Goal: Information Seeking & Learning: Learn about a topic

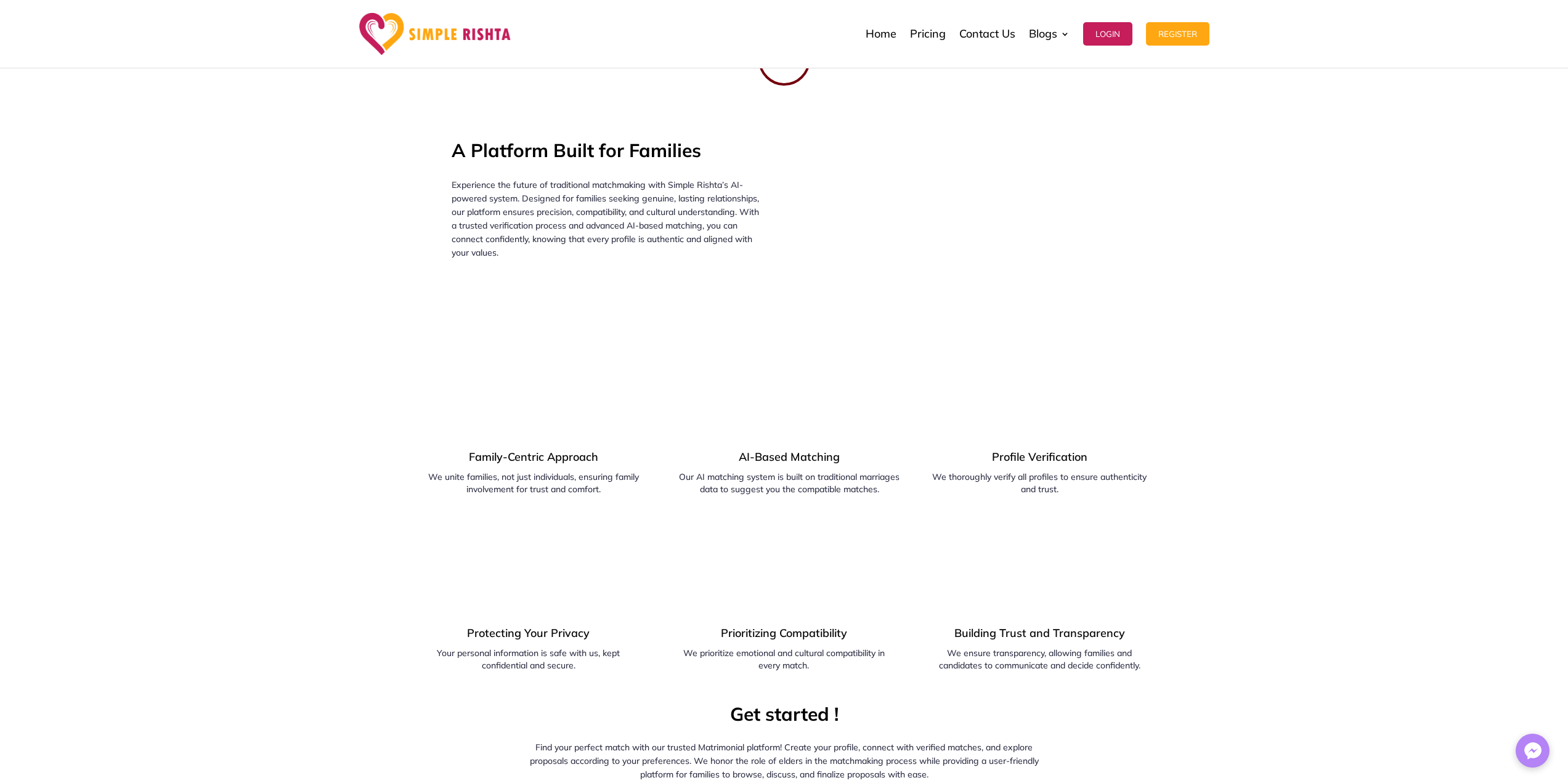
scroll to position [229, 0]
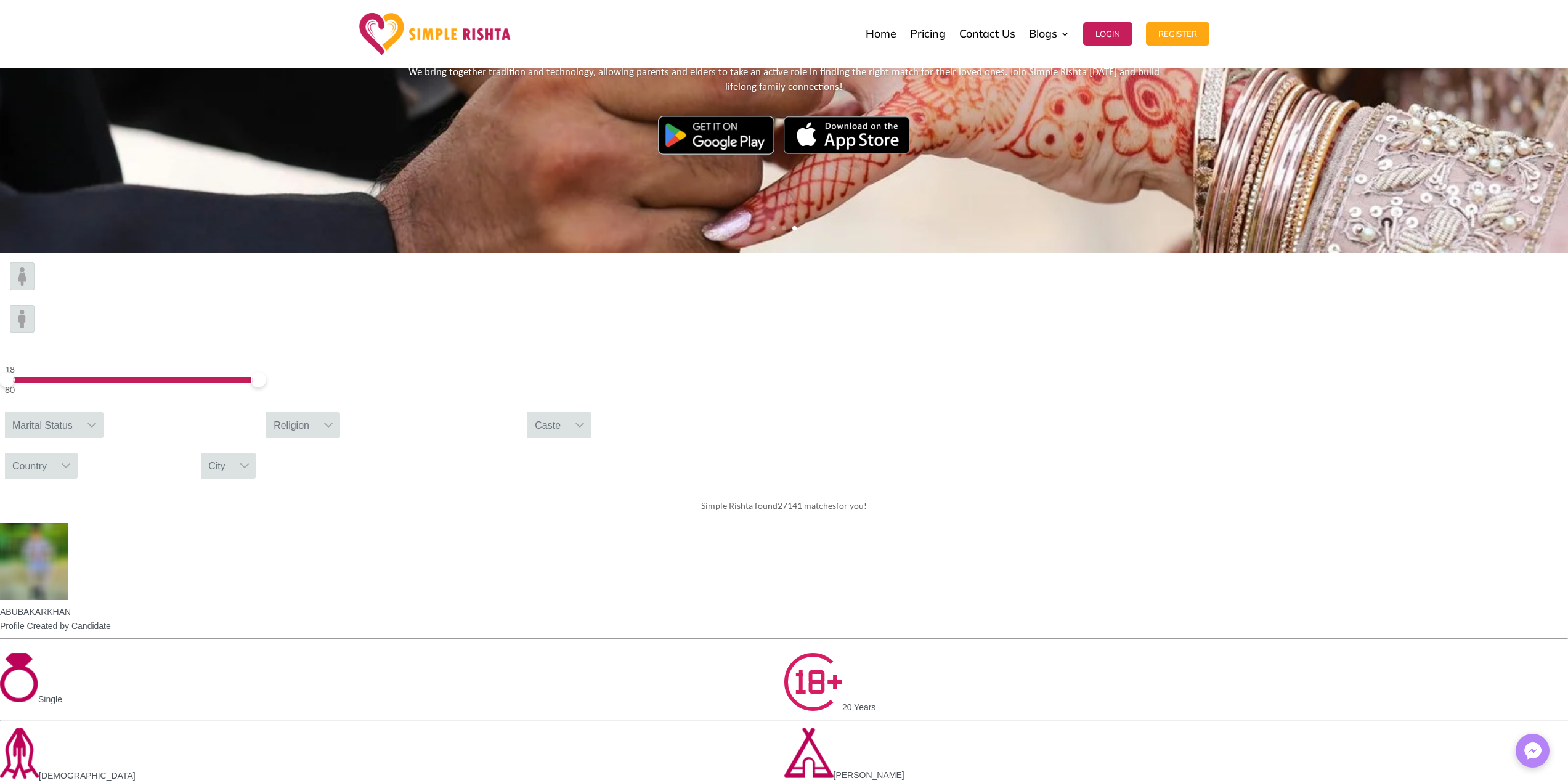
click at [316, 412] on div "Religion" at bounding box center [291, 425] width 50 height 26
click at [400, 442] on input "text" at bounding box center [333, 454] width 134 height 25
type input "*****"
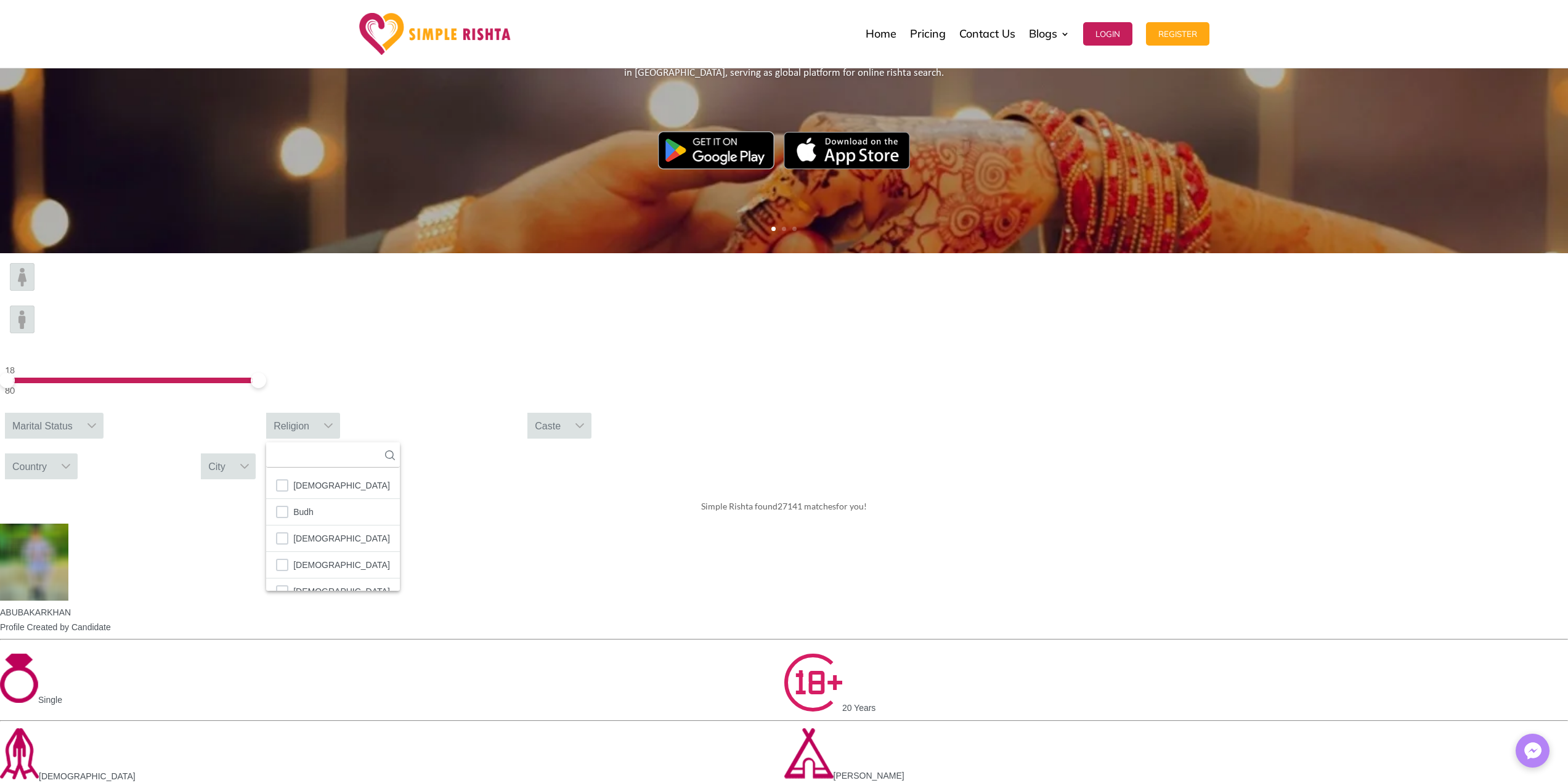
click at [256, 454] on div at bounding box center [244, 467] width 23 height 26
click at [256, 483] on input "text" at bounding box center [227, 495] width 55 height 25
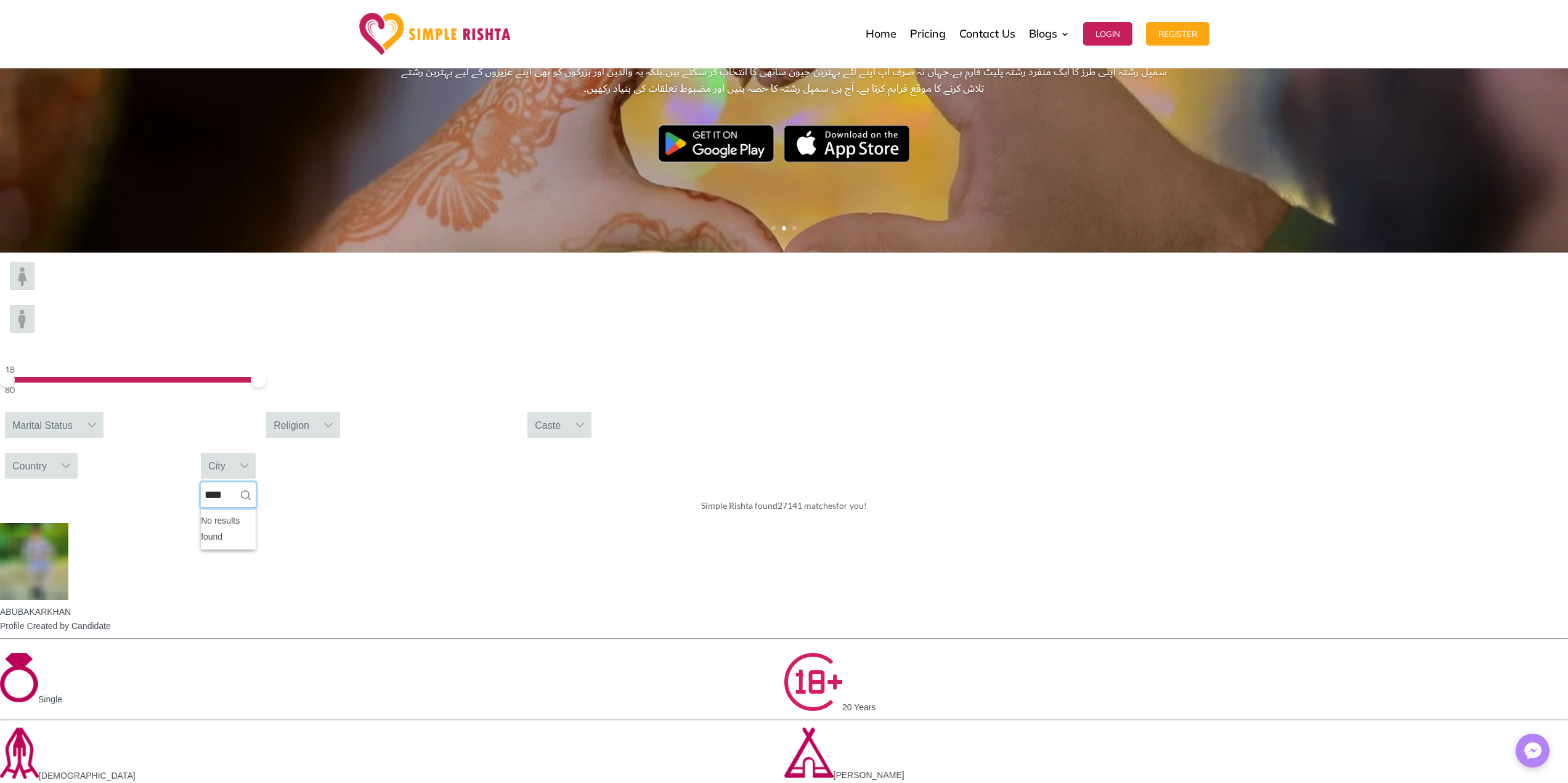
type input "*****"
click at [54, 453] on div "Country" at bounding box center [29, 466] width 49 height 26
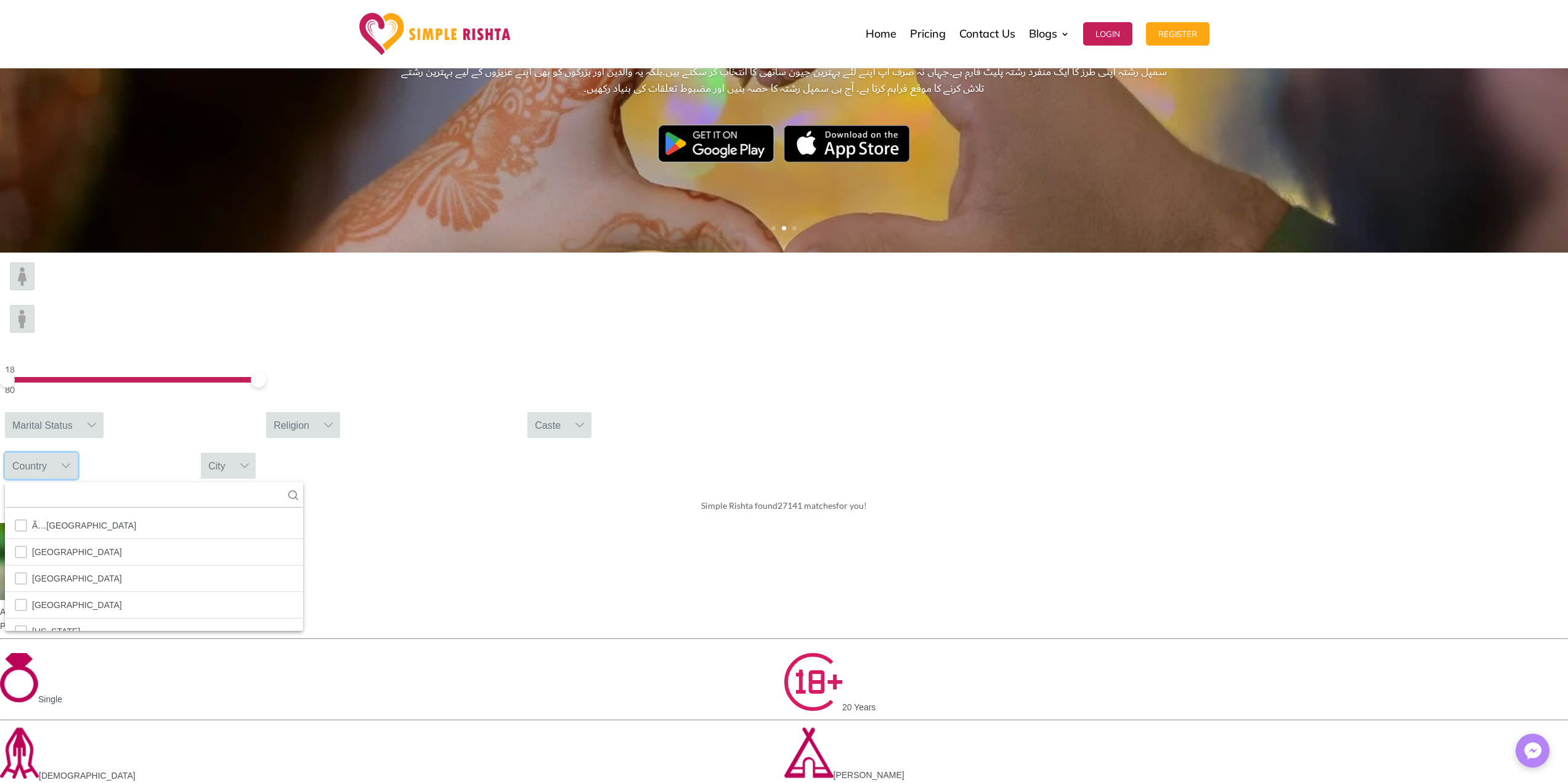
click at [54, 453] on div "Country" at bounding box center [29, 466] width 49 height 26
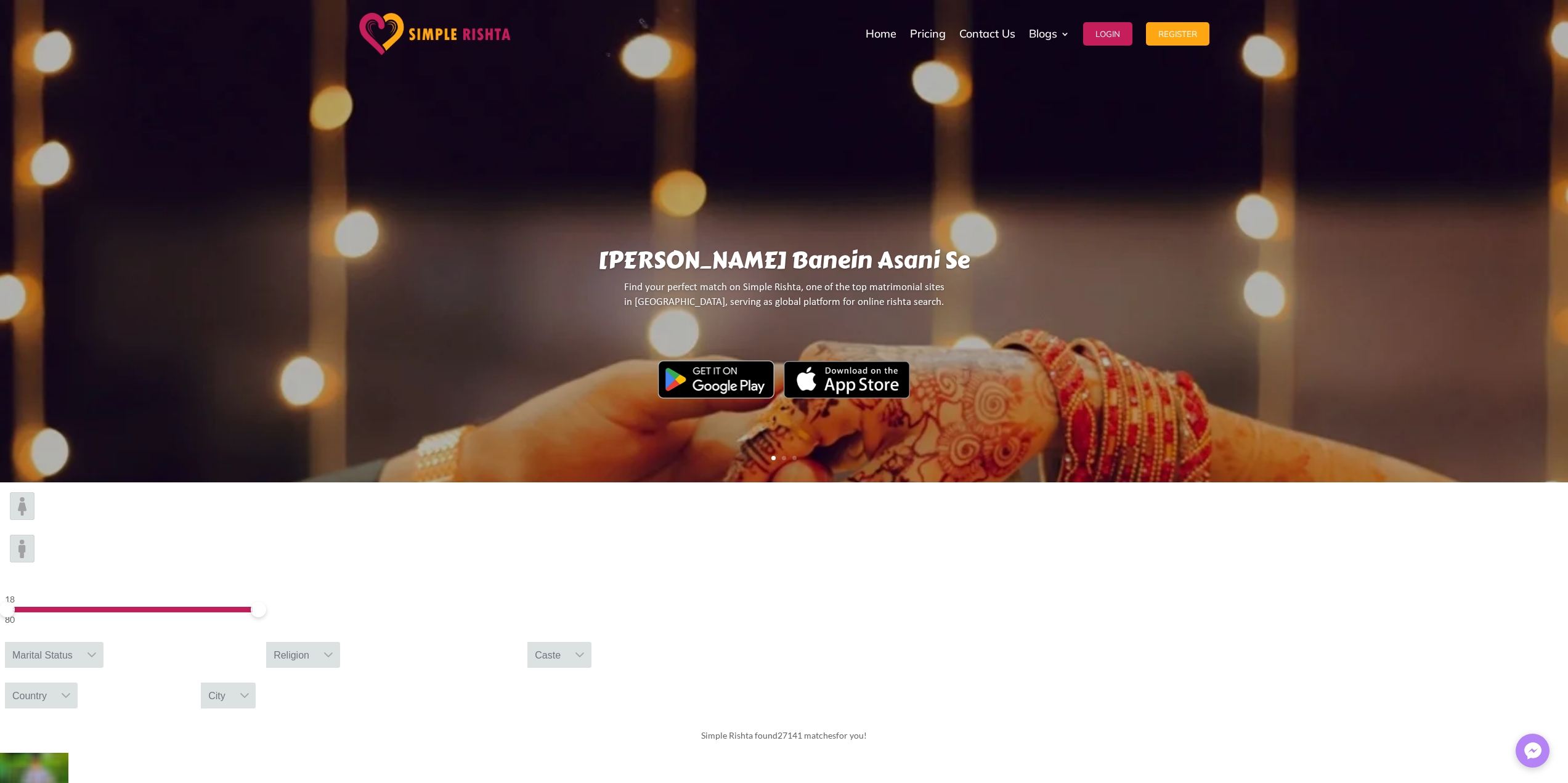
click at [233, 683] on div "City" at bounding box center [216, 696] width 32 height 26
click at [54, 683] on div "Country" at bounding box center [29, 696] width 49 height 26
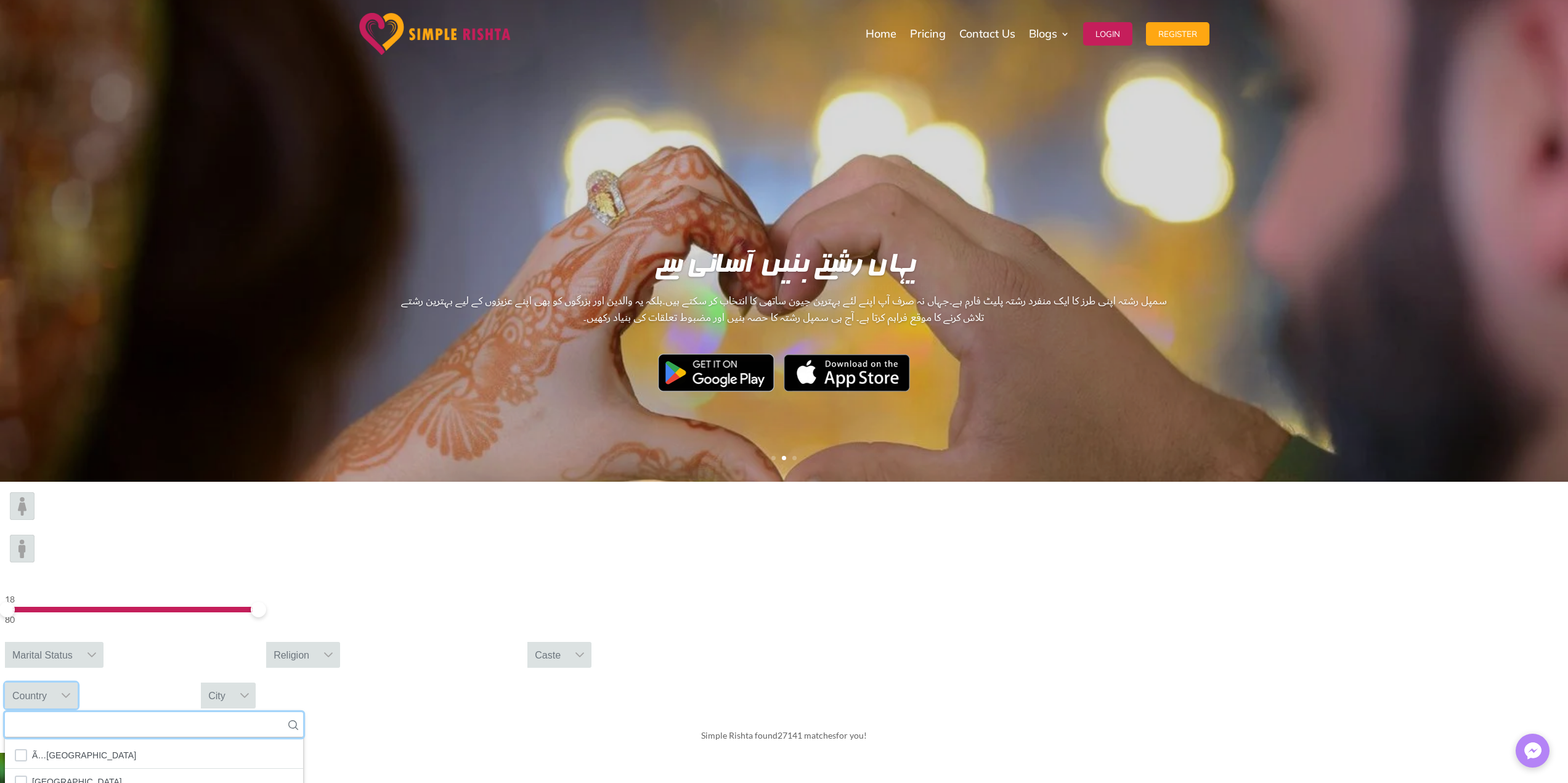
click at [303, 712] on input "text" at bounding box center [153, 725] width 298 height 25
type input "***"
click at [132, 741] on li "[GEOGRAPHIC_DATA]" at bounding box center [68, 754] width 127 height 27
click at [233, 682] on div "City" at bounding box center [216, 695] width 32 height 26
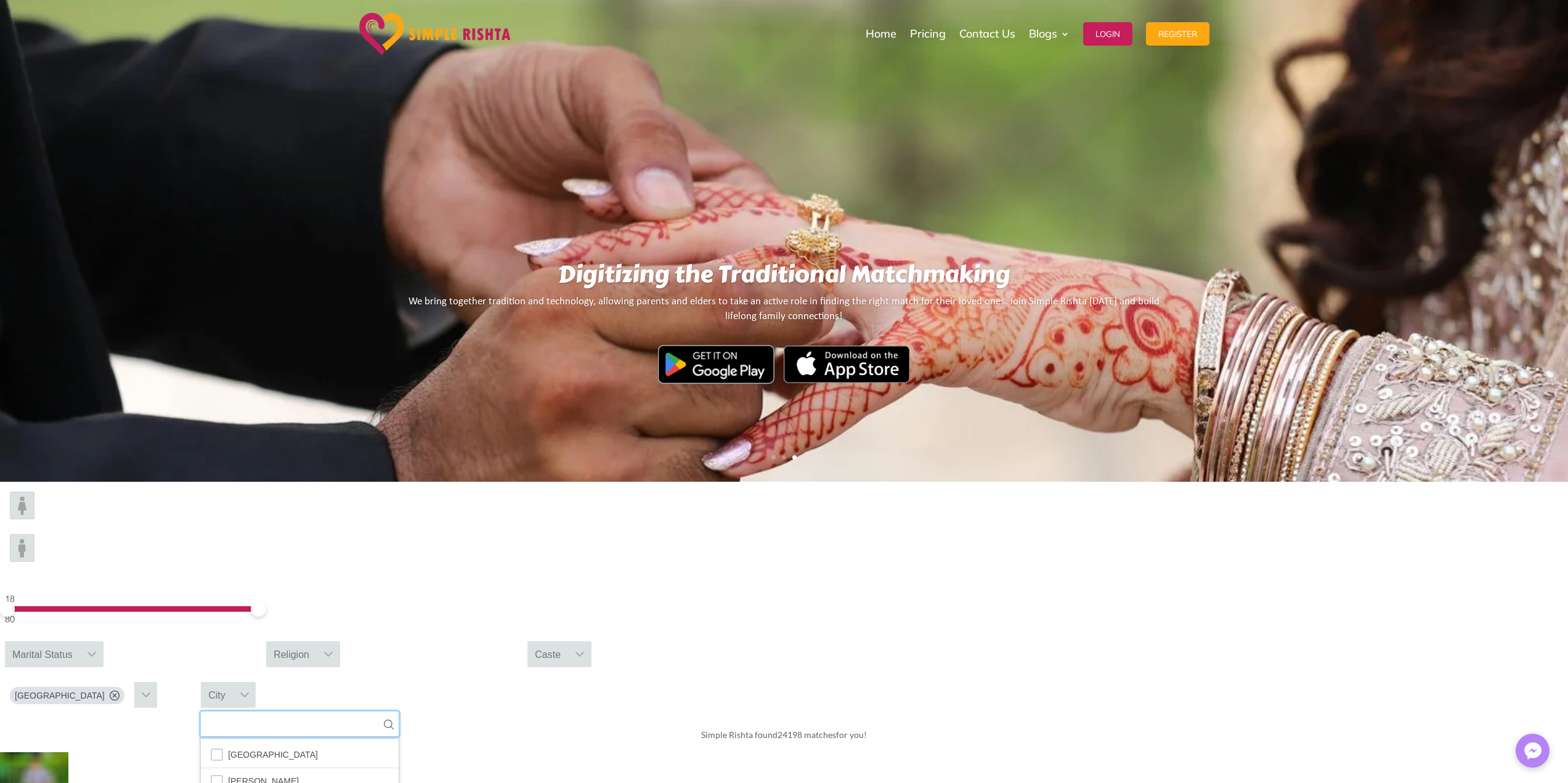
click at [399, 712] on input "text" at bounding box center [299, 724] width 198 height 25
type input "***"
click at [251, 747] on span "Kasur" at bounding box center [239, 754] width 23 height 16
click at [1256, 718] on div "Simple Rishta found 154 matches for you!" at bounding box center [784, 735] width 1568 height 34
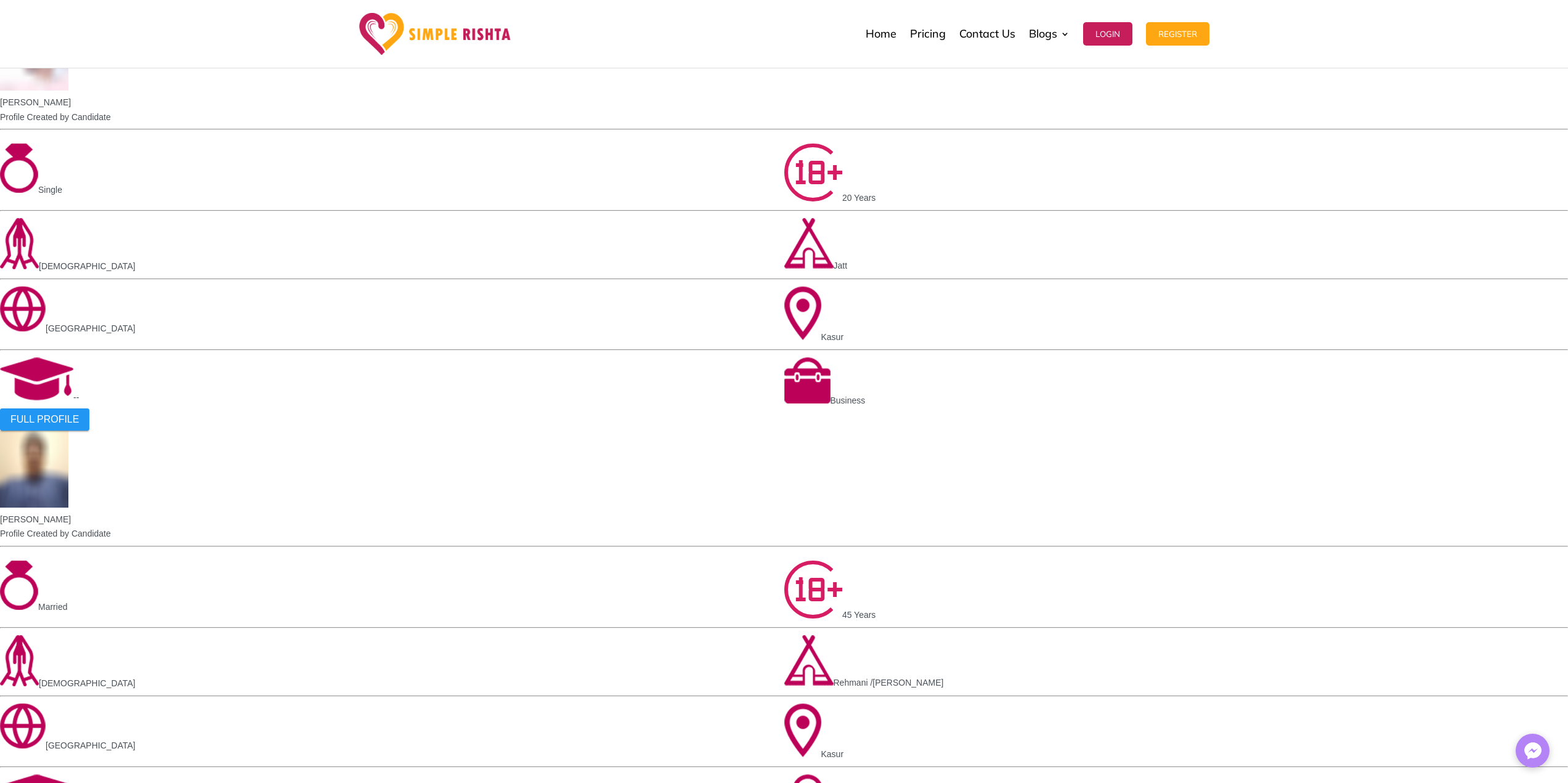
scroll to position [555, 0]
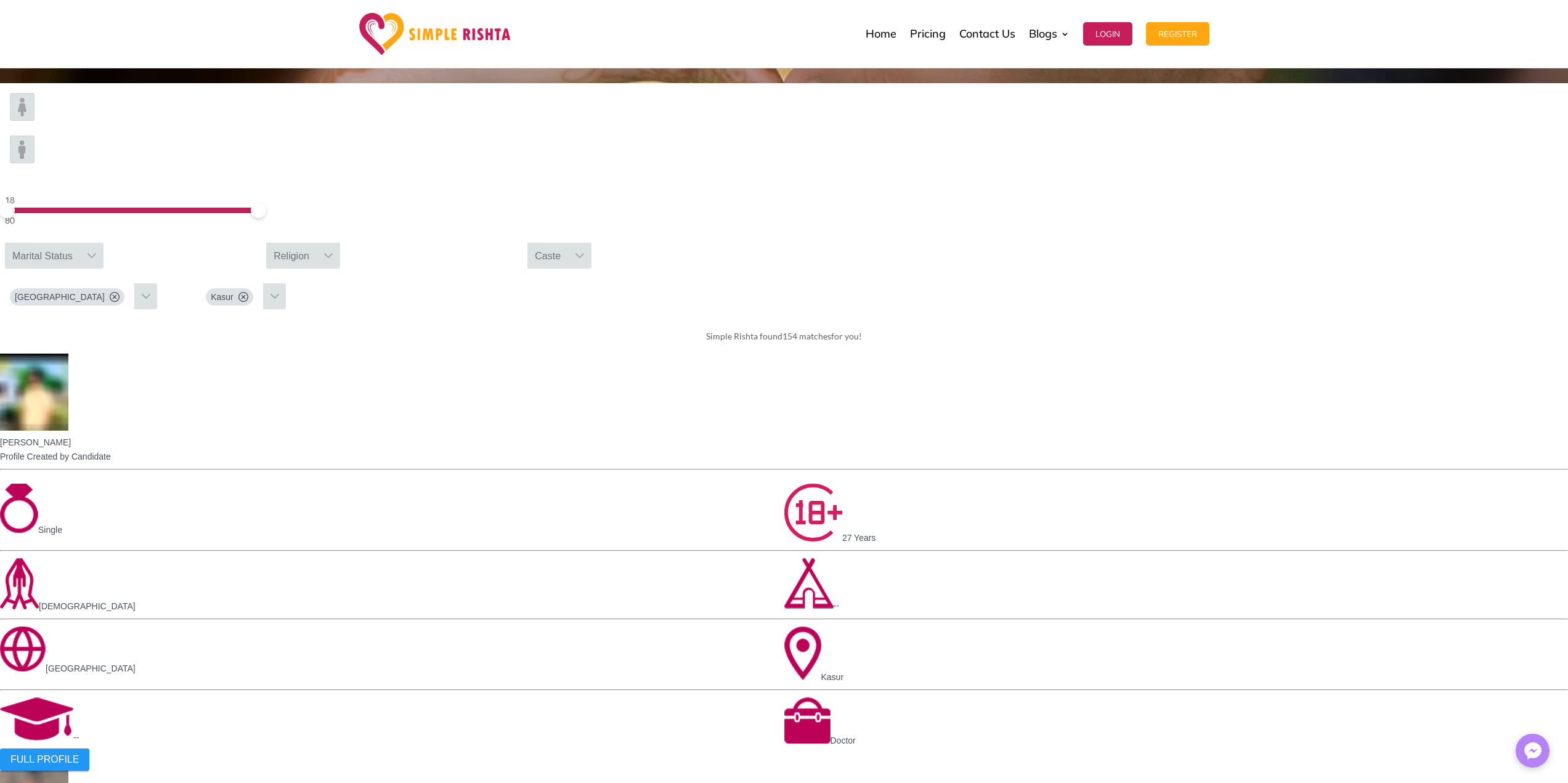
scroll to position [369, 0]
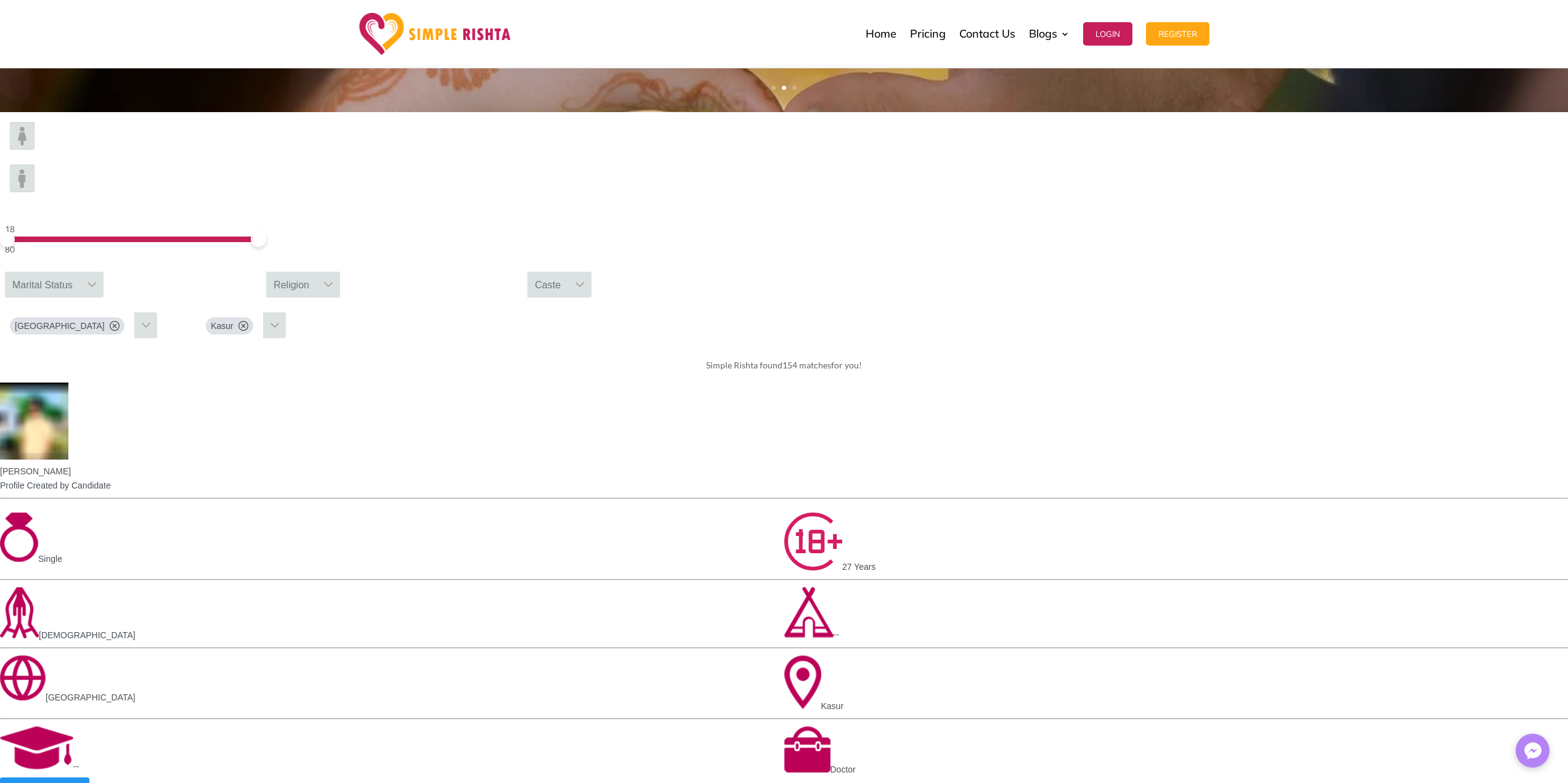
click at [568, 272] on div "Caste" at bounding box center [547, 285] width 41 height 26
click at [699, 302] on input "text" at bounding box center [612, 314] width 172 height 25
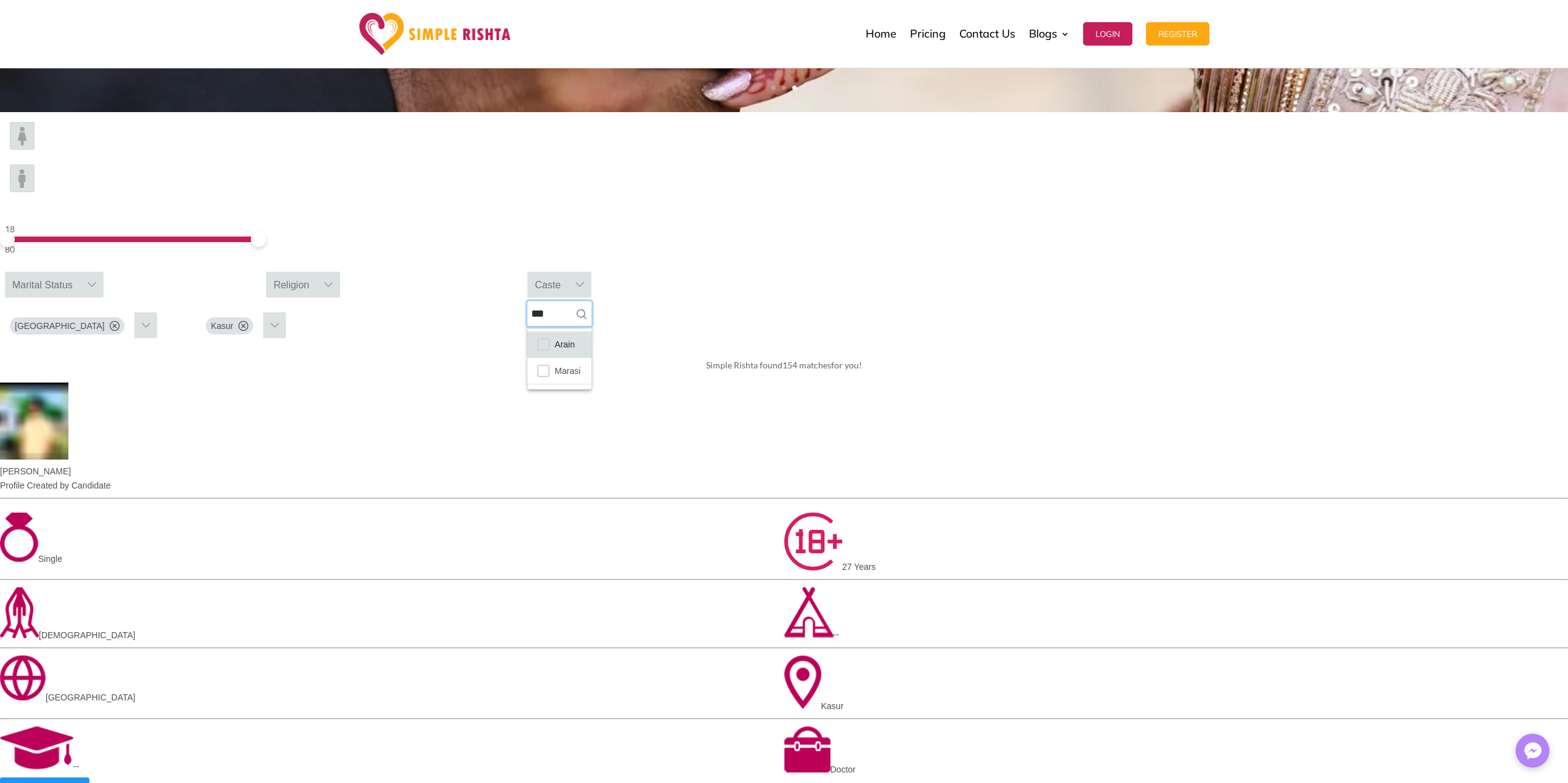
type input "***"
click at [591, 331] on li "Arain" at bounding box center [559, 344] width 64 height 27
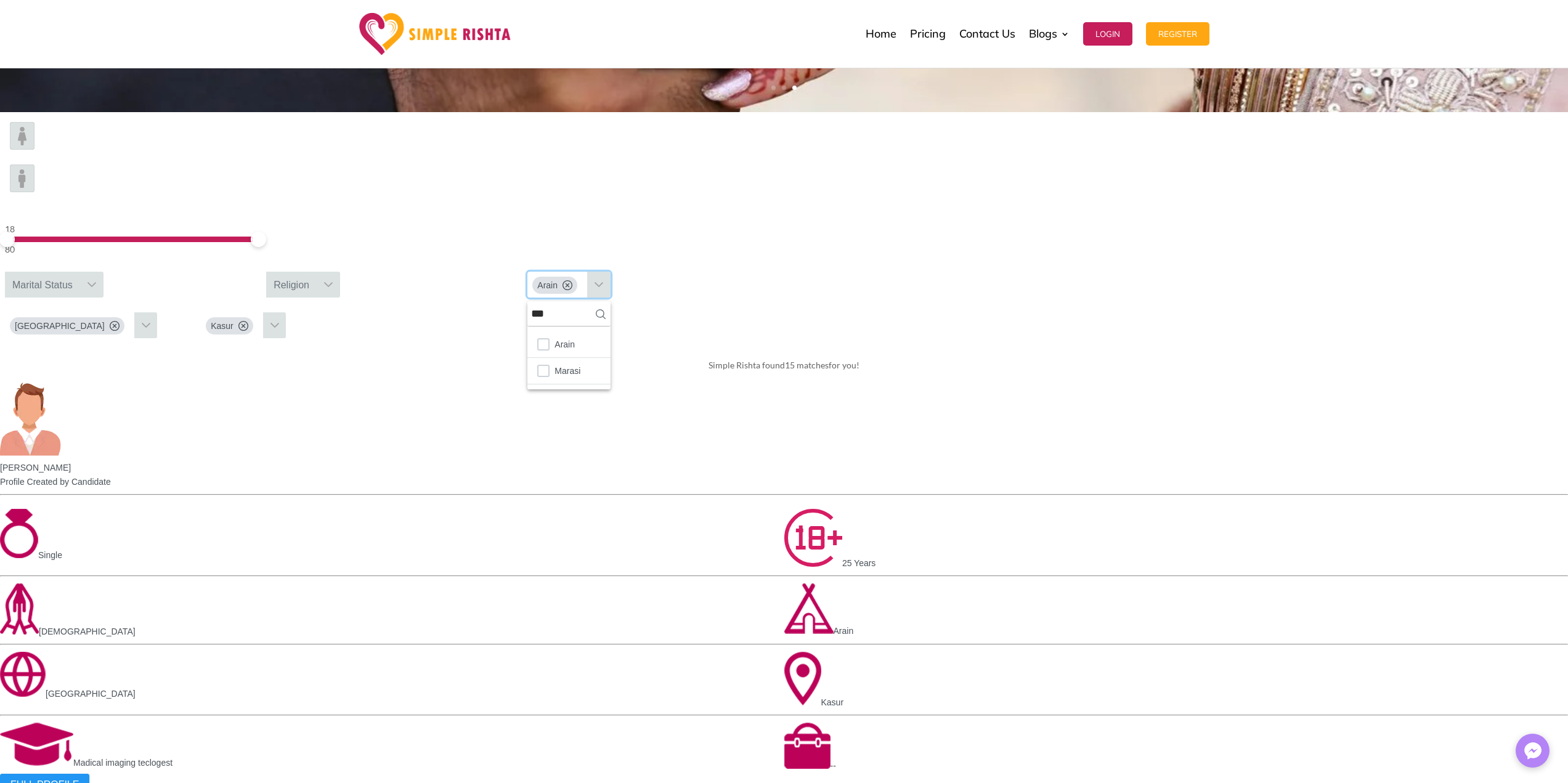
click at [811, 360] on span "15 matches" at bounding box center [806, 365] width 44 height 10
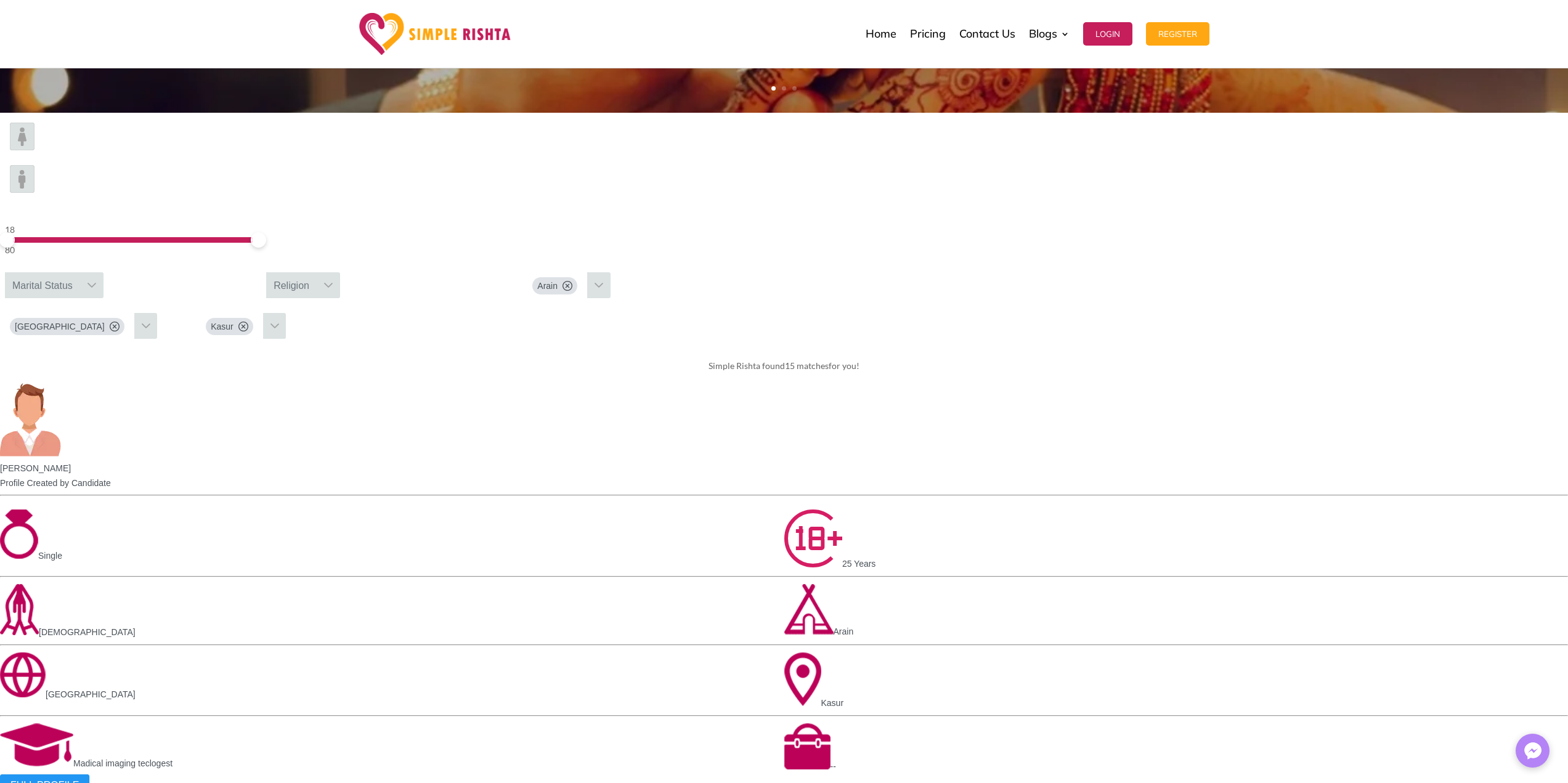
click at [80, 272] on div "Marital Status" at bounding box center [42, 285] width 75 height 26
click at [104, 302] on input "text" at bounding box center [54, 314] width 98 height 25
click at [533, 349] on div "Simple Rishta found 15 matches for you!" at bounding box center [784, 366] width 1568 height 34
click at [34, 150] on img at bounding box center [22, 136] width 25 height 28
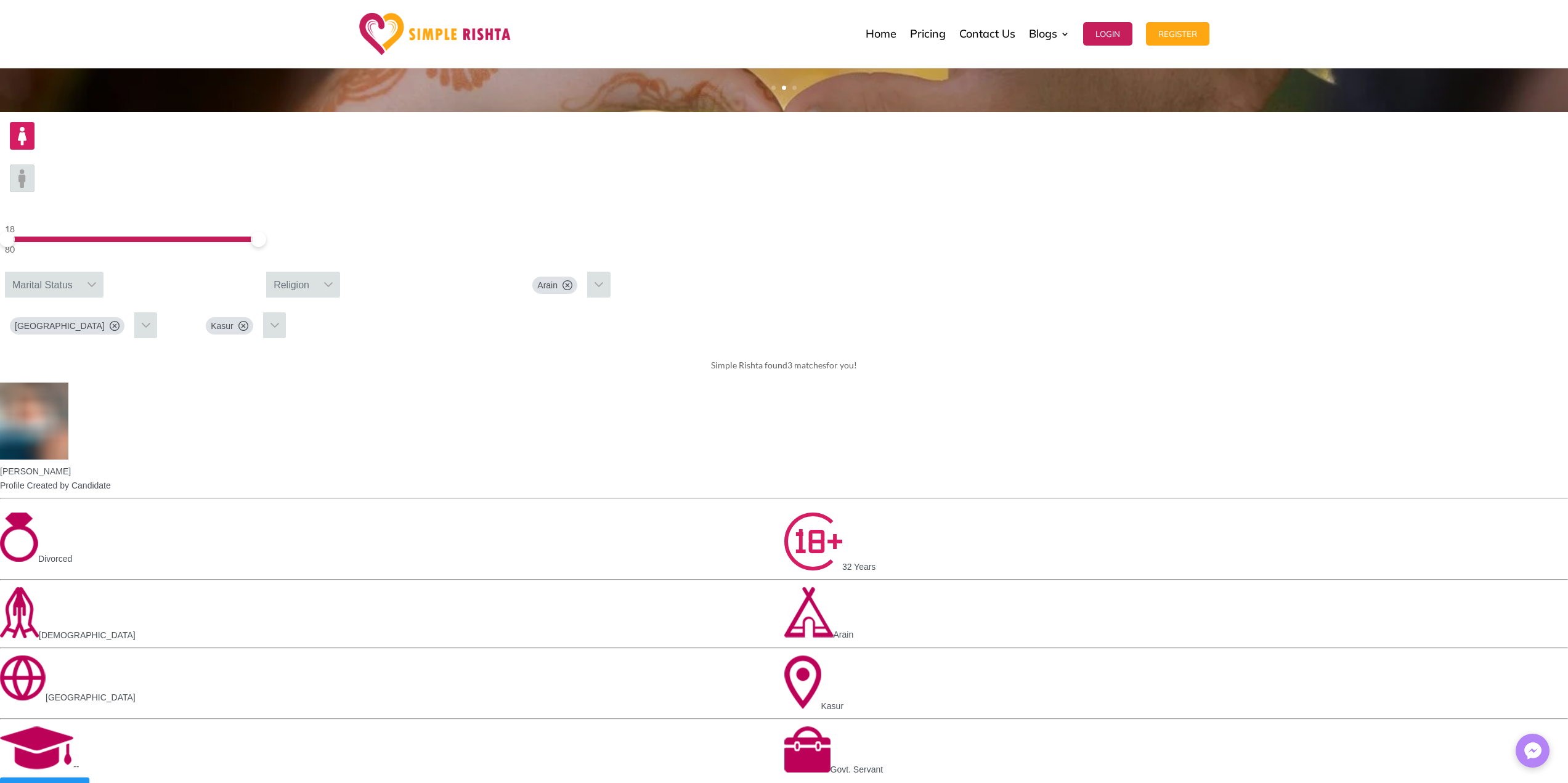
click at [34, 164] on img at bounding box center [22, 178] width 25 height 28
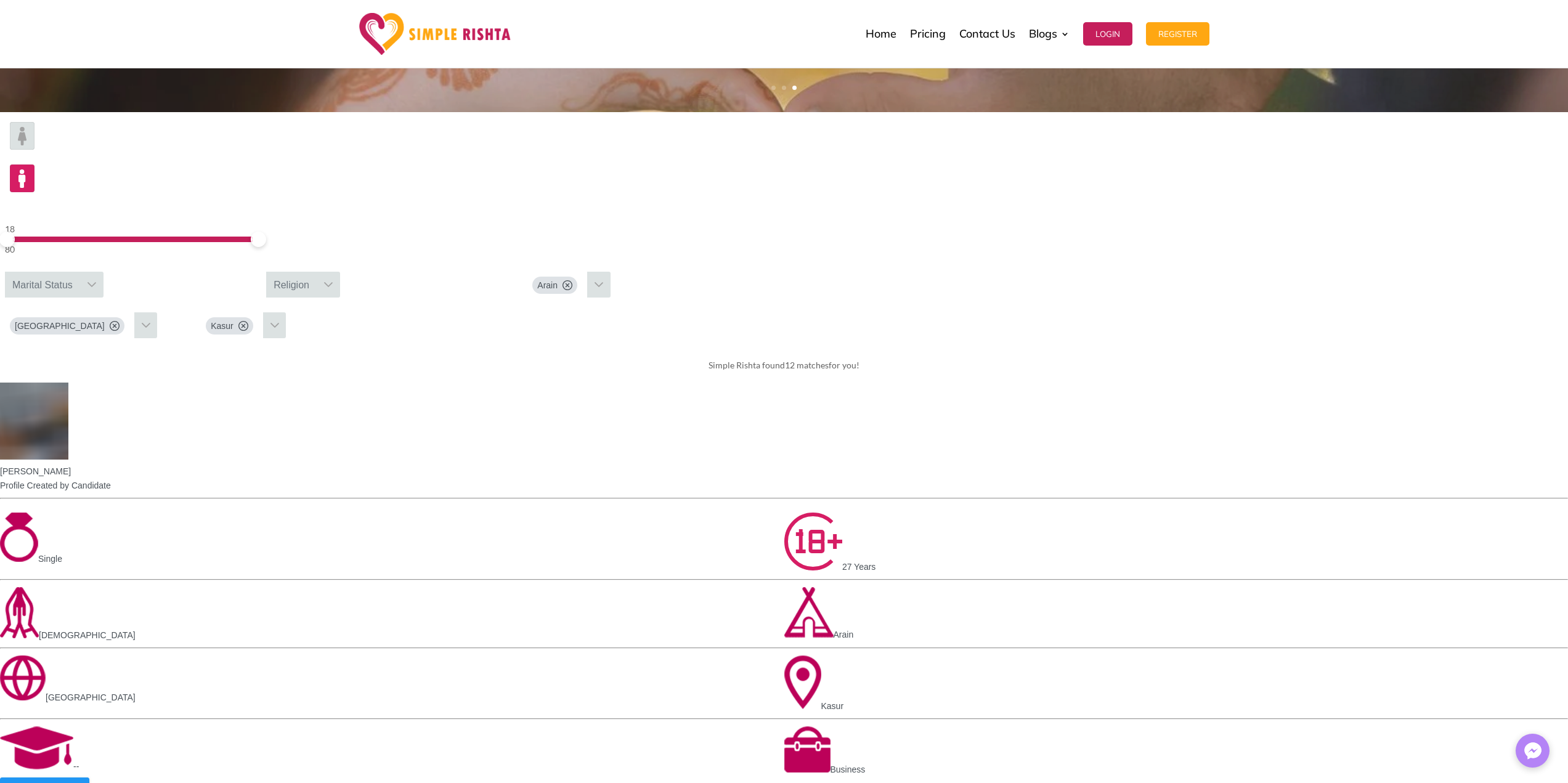
drag, startPoint x: 1169, startPoint y: 461, endPoint x: 819, endPoint y: 447, distance: 350.3
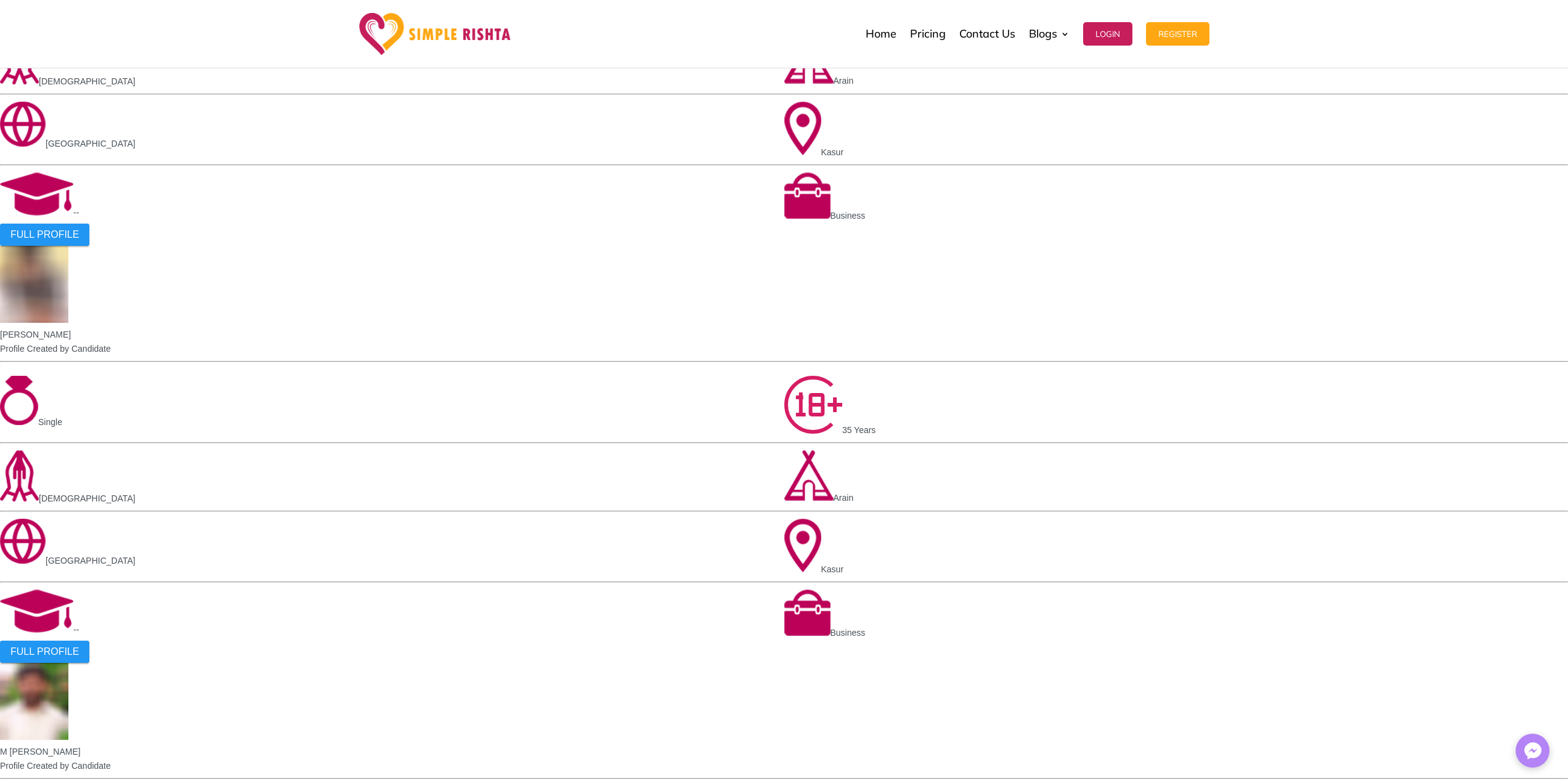
scroll to position [369, 0]
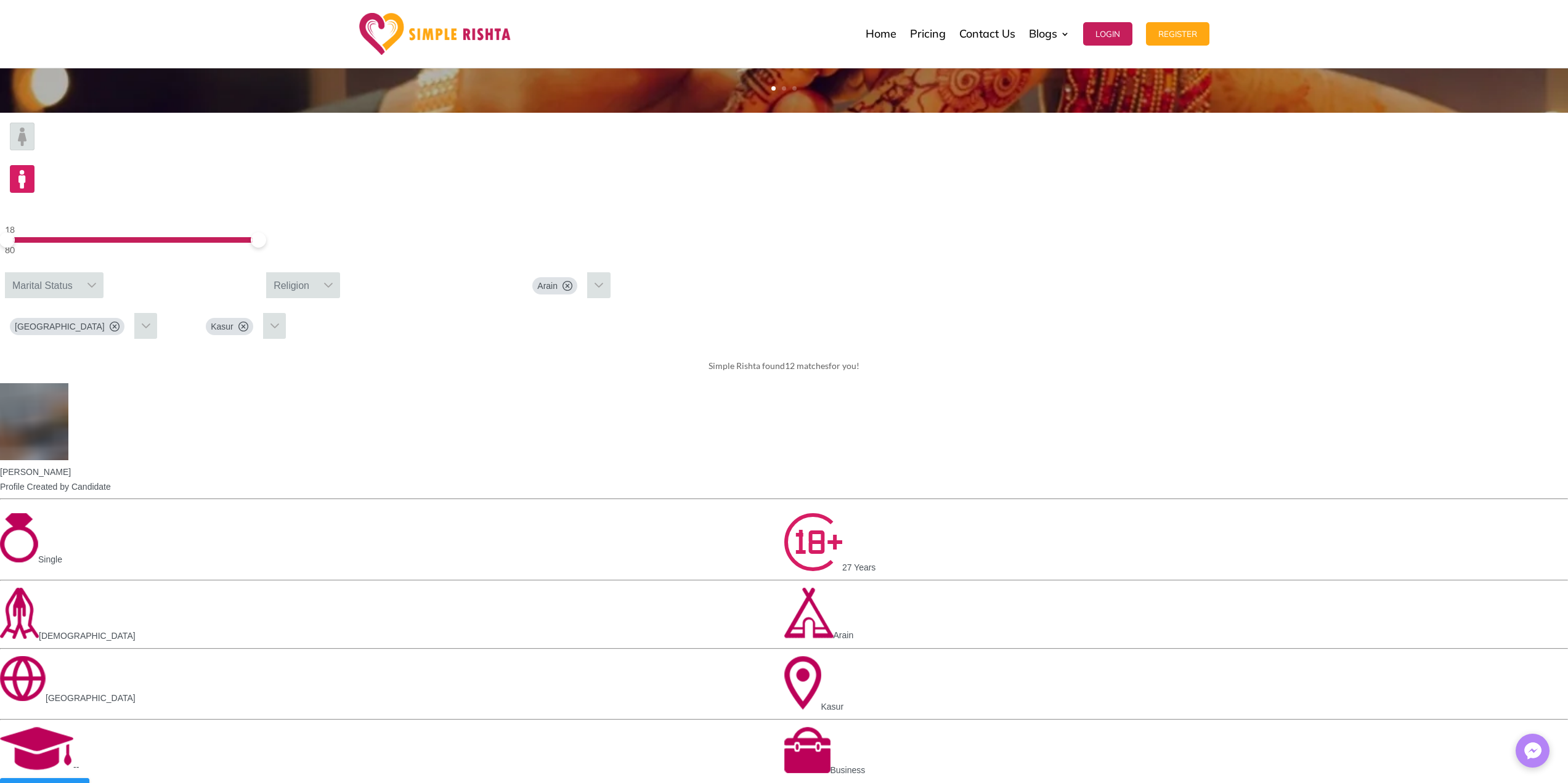
click at [80, 272] on div "Marital Status" at bounding box center [42, 285] width 75 height 26
